Goal: Task Accomplishment & Management: Complete application form

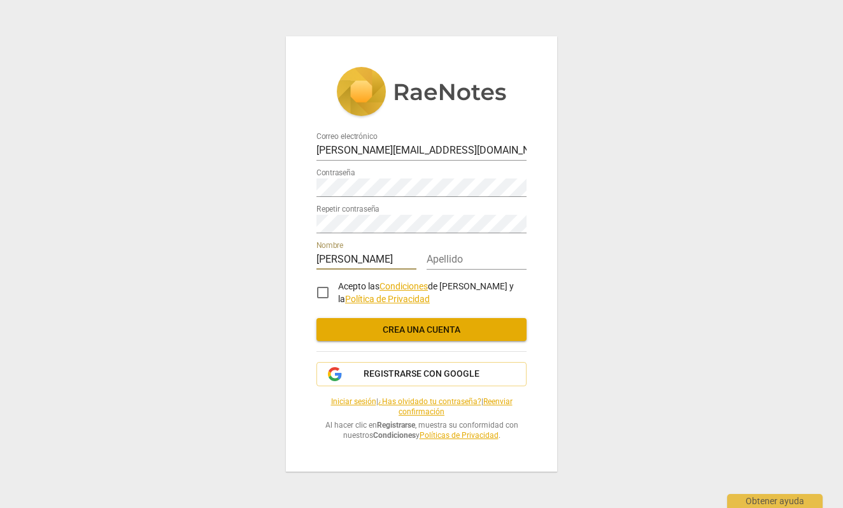
type input "[PERSON_NAME]"
click at [471, 250] on div "Apellido" at bounding box center [477, 255] width 100 height 29
type input "Gallardo"
click at [317, 291] on input "Acepto las Condiciones de RaeNotes y la Política de Privacidad" at bounding box center [323, 292] width 31 height 31
checkbox input "true"
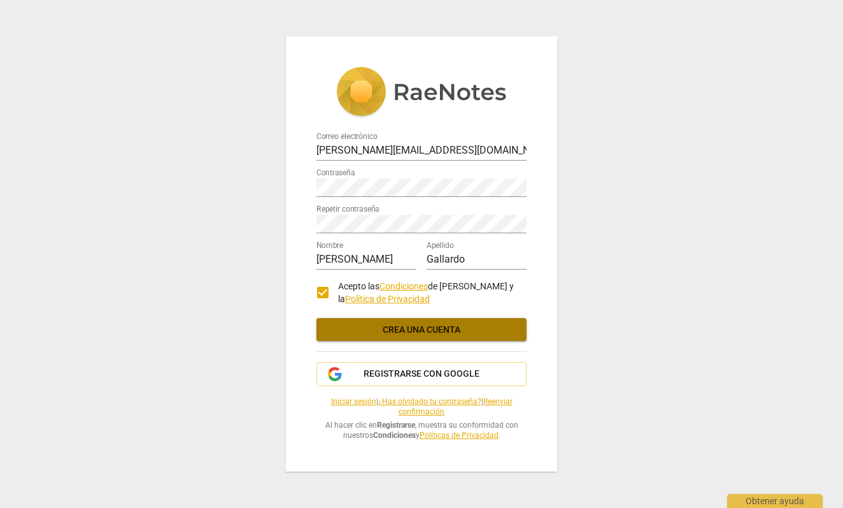
click at [428, 327] on span "Crea una cuenta" at bounding box center [422, 330] width 190 height 13
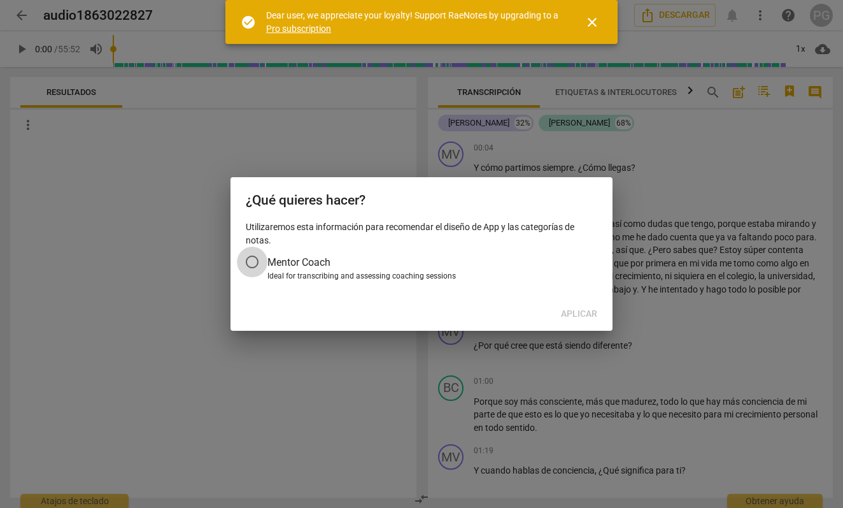
click at [255, 262] on input "Mentor Coach" at bounding box center [252, 261] width 31 height 31
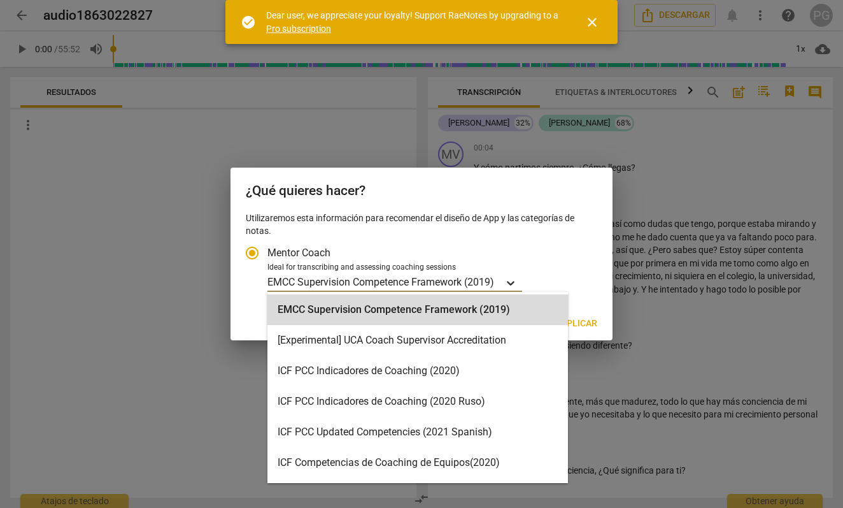
click at [511, 282] on icon "Tipo de cuenta" at bounding box center [511, 283] width 8 height 4
click at [0, 0] on input "Ideal for transcribing and assessing coaching sessions EMCC Supervision Compete…" at bounding box center [0, 0] width 0 height 0
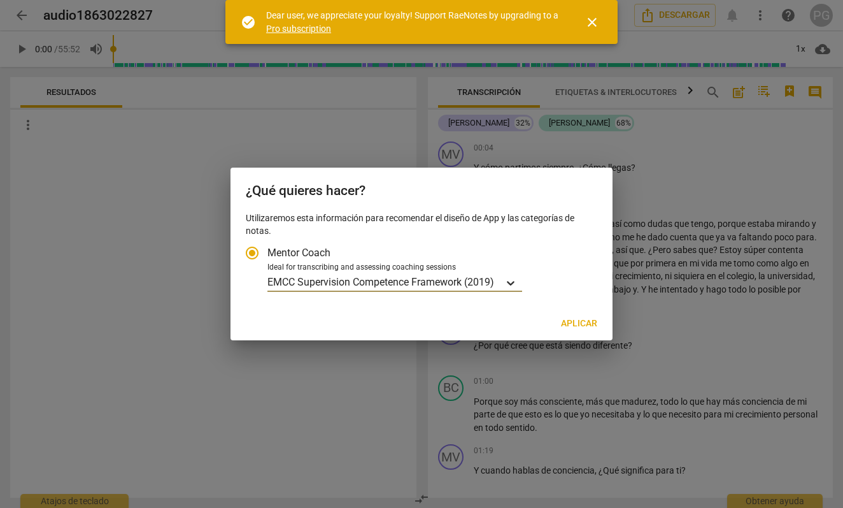
click at [511, 282] on icon "Tipo de cuenta" at bounding box center [511, 283] width 8 height 4
click at [0, 0] on input "Ideal for transcribing and assessing coaching sessions EMCC Supervision Compete…" at bounding box center [0, 0] width 0 height 0
click at [250, 249] on input "Mentor Coach" at bounding box center [252, 253] width 31 height 31
radio input "true"
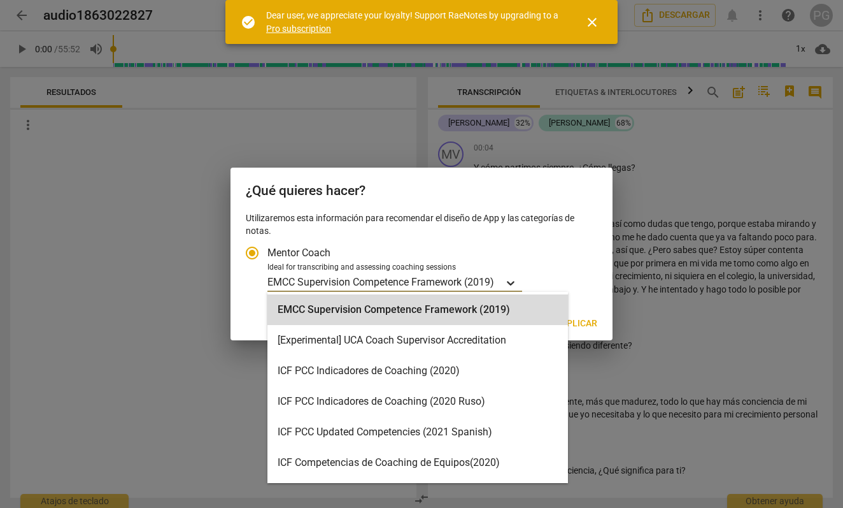
click at [515, 280] on icon "Tipo de cuenta" at bounding box center [510, 282] width 13 height 13
click at [0, 0] on input "Ideal for transcribing and assessing coaching sessions EMCC Supervision Compete…" at bounding box center [0, 0] width 0 height 0
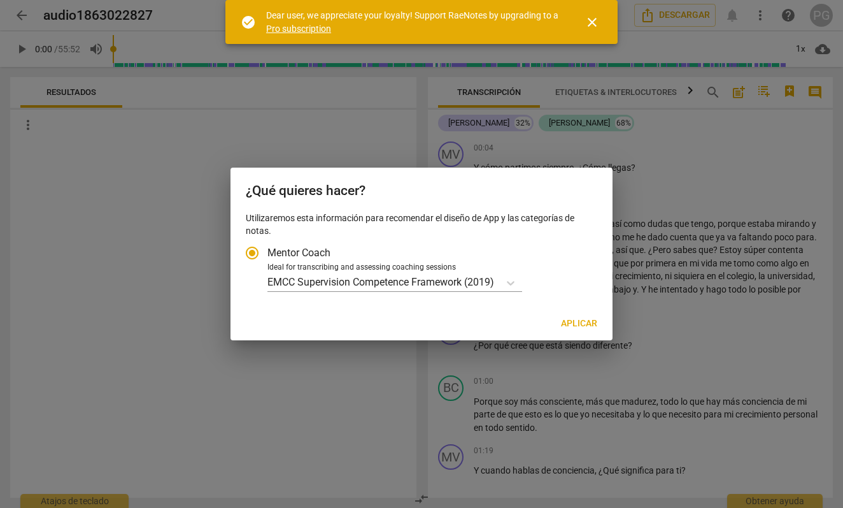
click at [117, 381] on div at bounding box center [421, 254] width 843 height 508
